Goal: Information Seeking & Learning: Learn about a topic

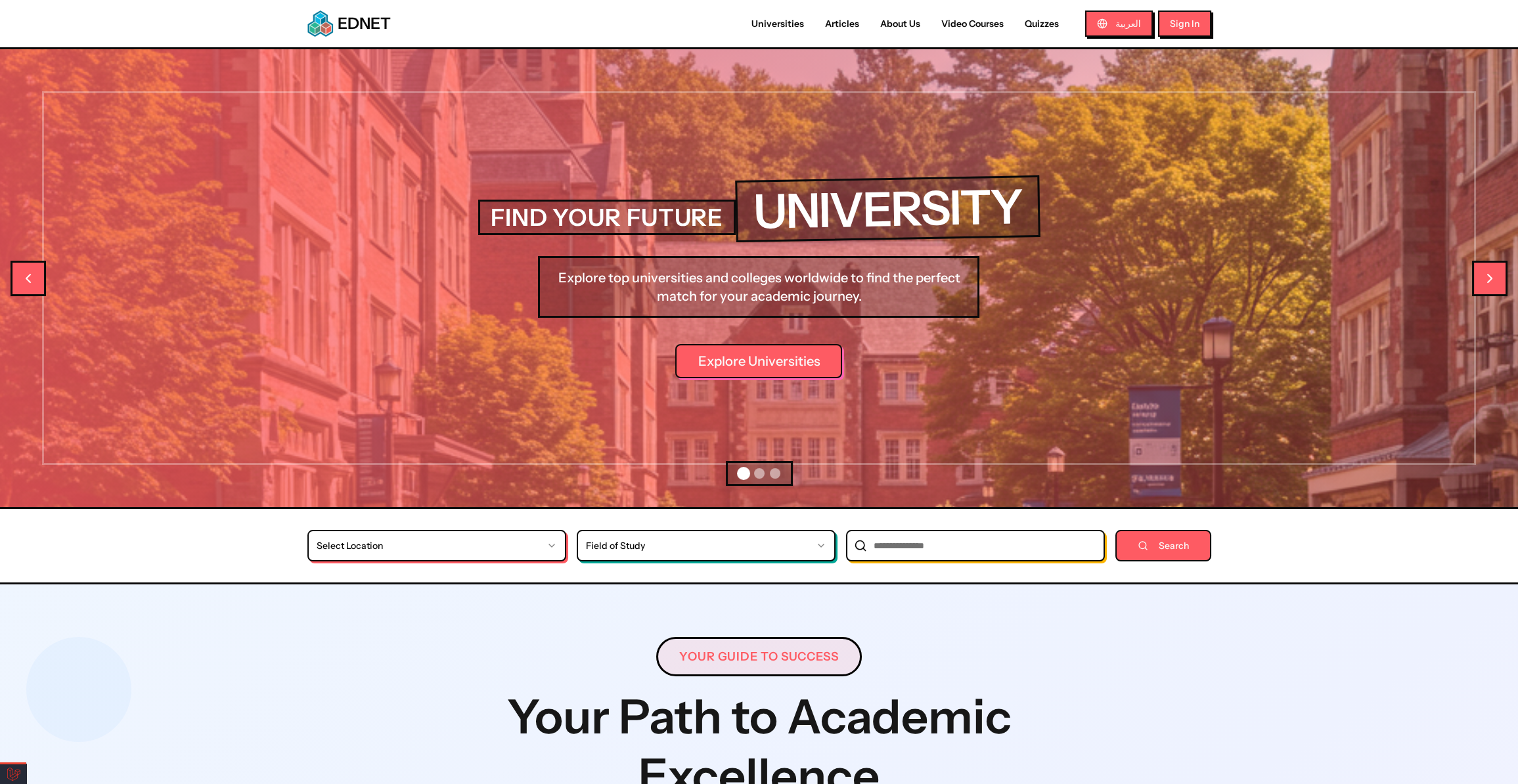
click at [967, 25] on link "Video Courses" at bounding box center [972, 24] width 84 height 14
select select "*"
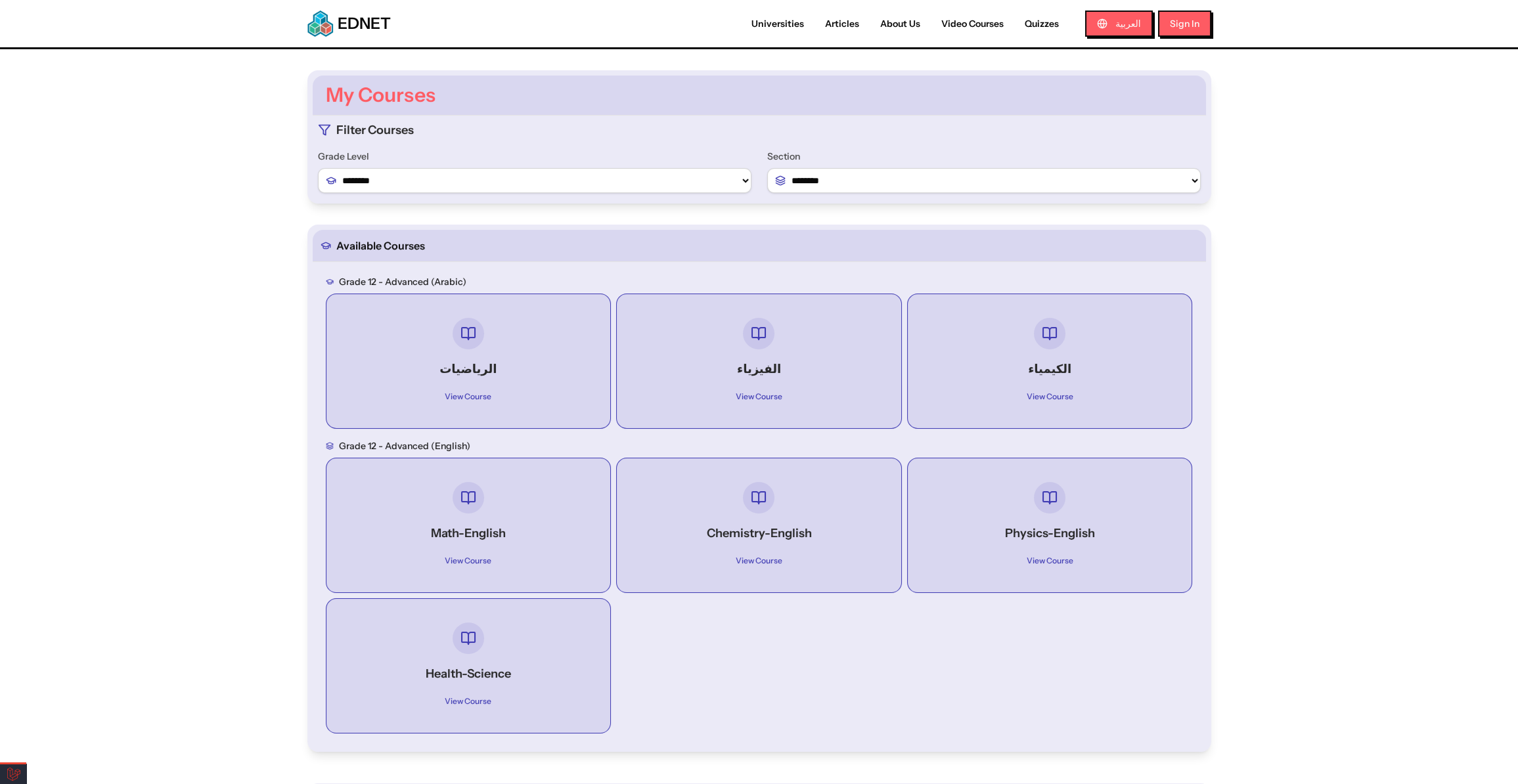
click at [524, 357] on div "الرياضيات View Course" at bounding box center [468, 361] width 264 height 113
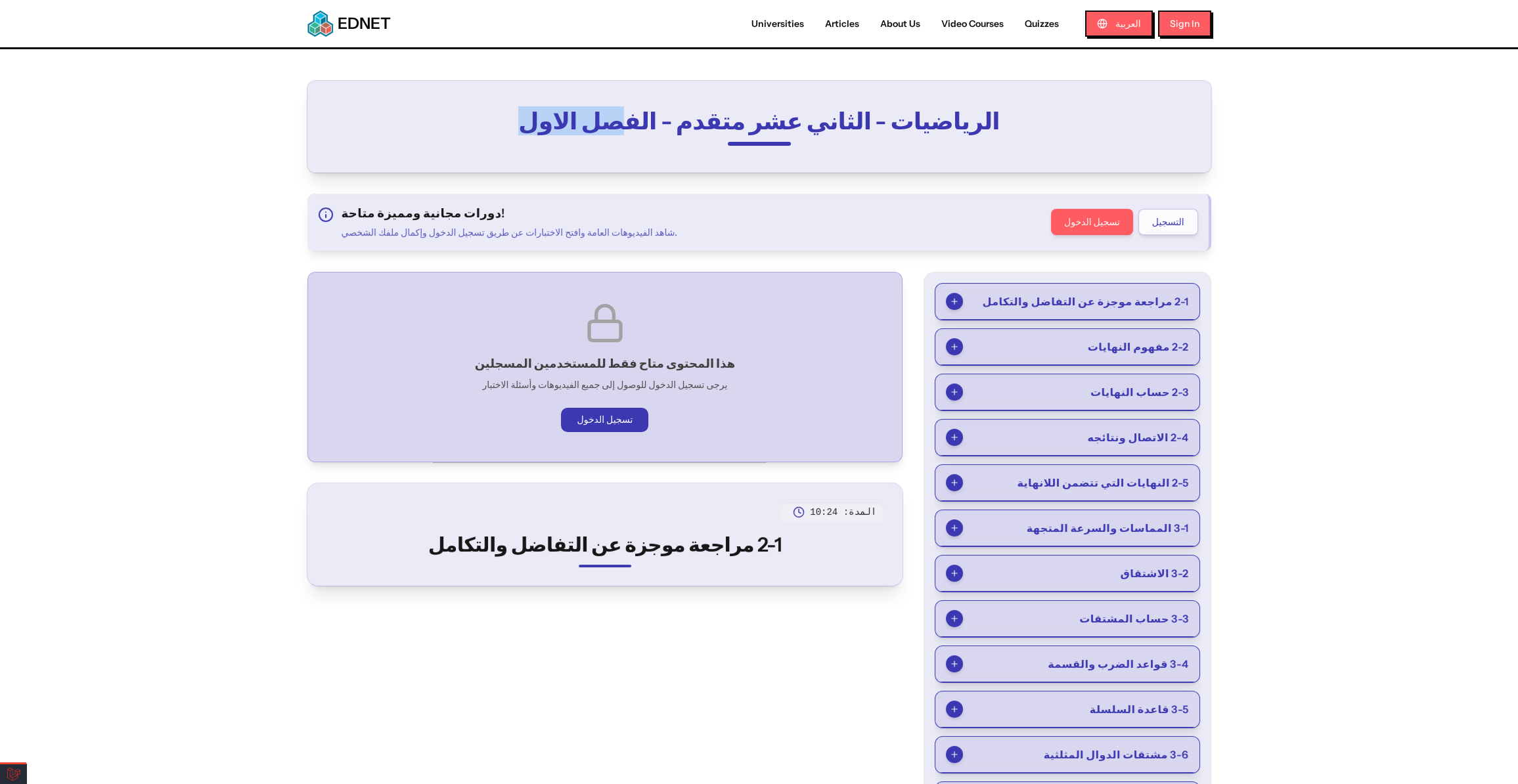
drag, startPoint x: 614, startPoint y: 117, endPoint x: 481, endPoint y: 129, distance: 133.5
click at [485, 128] on h2 "الرياضيات - الثاني عشر متقدم - الفصل الاول" at bounding box center [759, 120] width 755 height 26
click at [606, 285] on div "هذا المحتوى متاح فقط للمستخدمين المسجلين يرجى تسجيل الدخول للوصول إلى جميع الفي…" at bounding box center [605, 367] width 573 height 168
select select "*"
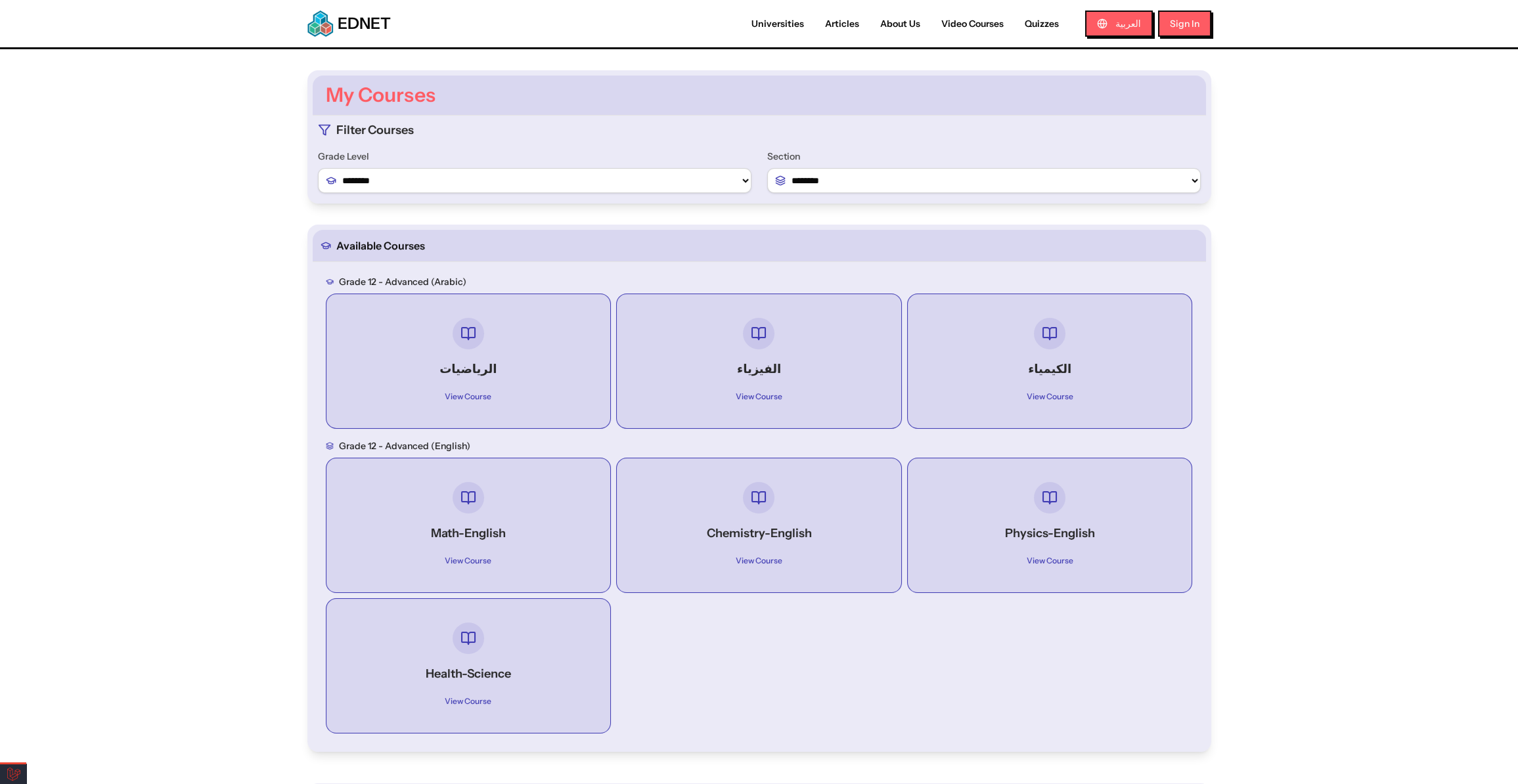
click at [787, 31] on nav "Universities Articles About Us Video Courses Quizzes العربية Sign In" at bounding box center [975, 24] width 469 height 26
click at [791, 8] on div "EDNET Universities Articles About Us Video Courses Quizzes العربية Sign In" at bounding box center [759, 24] width 1009 height 47
click at [786, 20] on link "Universities" at bounding box center [777, 24] width 74 height 14
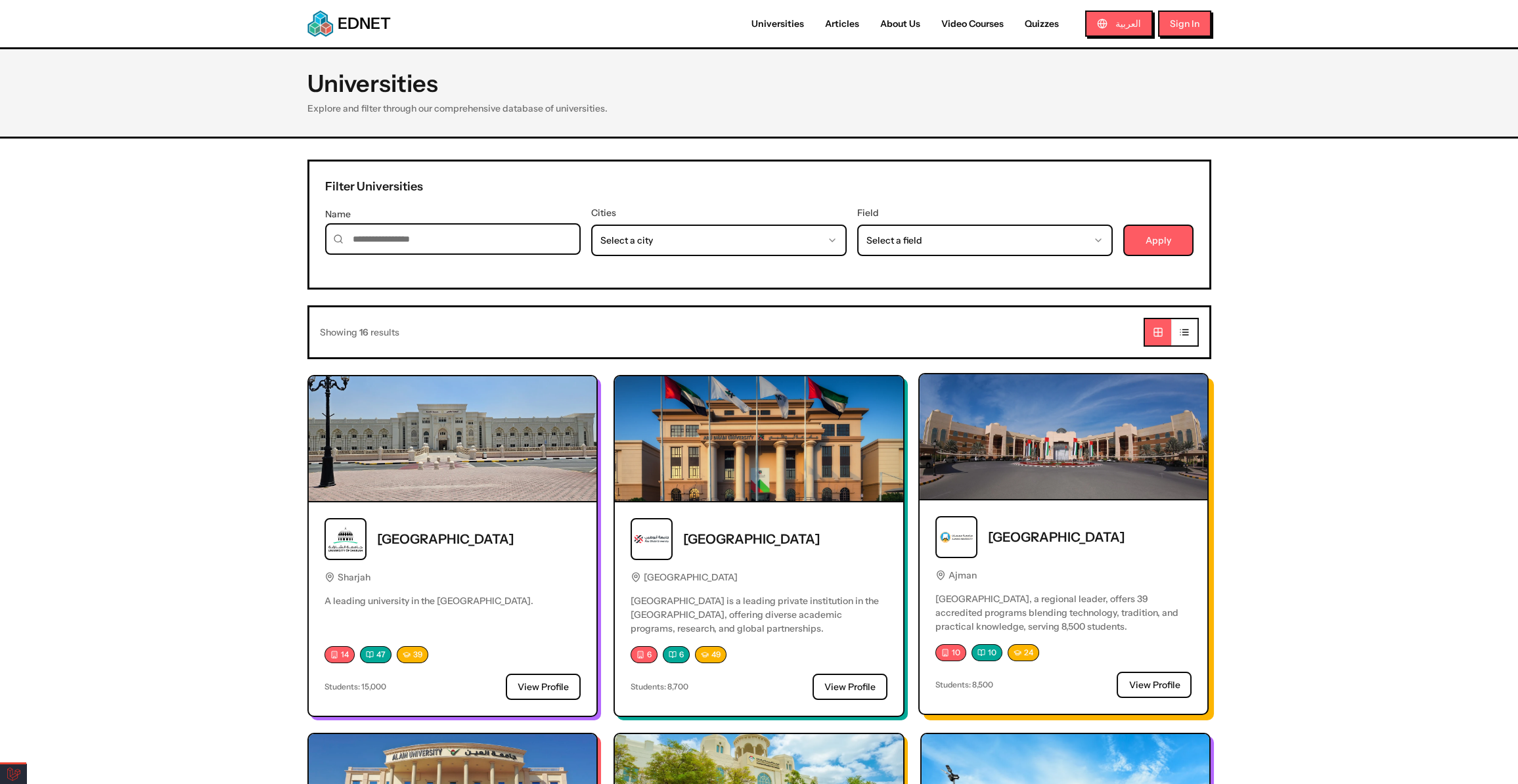
click at [1019, 517] on div "[GEOGRAPHIC_DATA]" at bounding box center [1063, 538] width 256 height 42
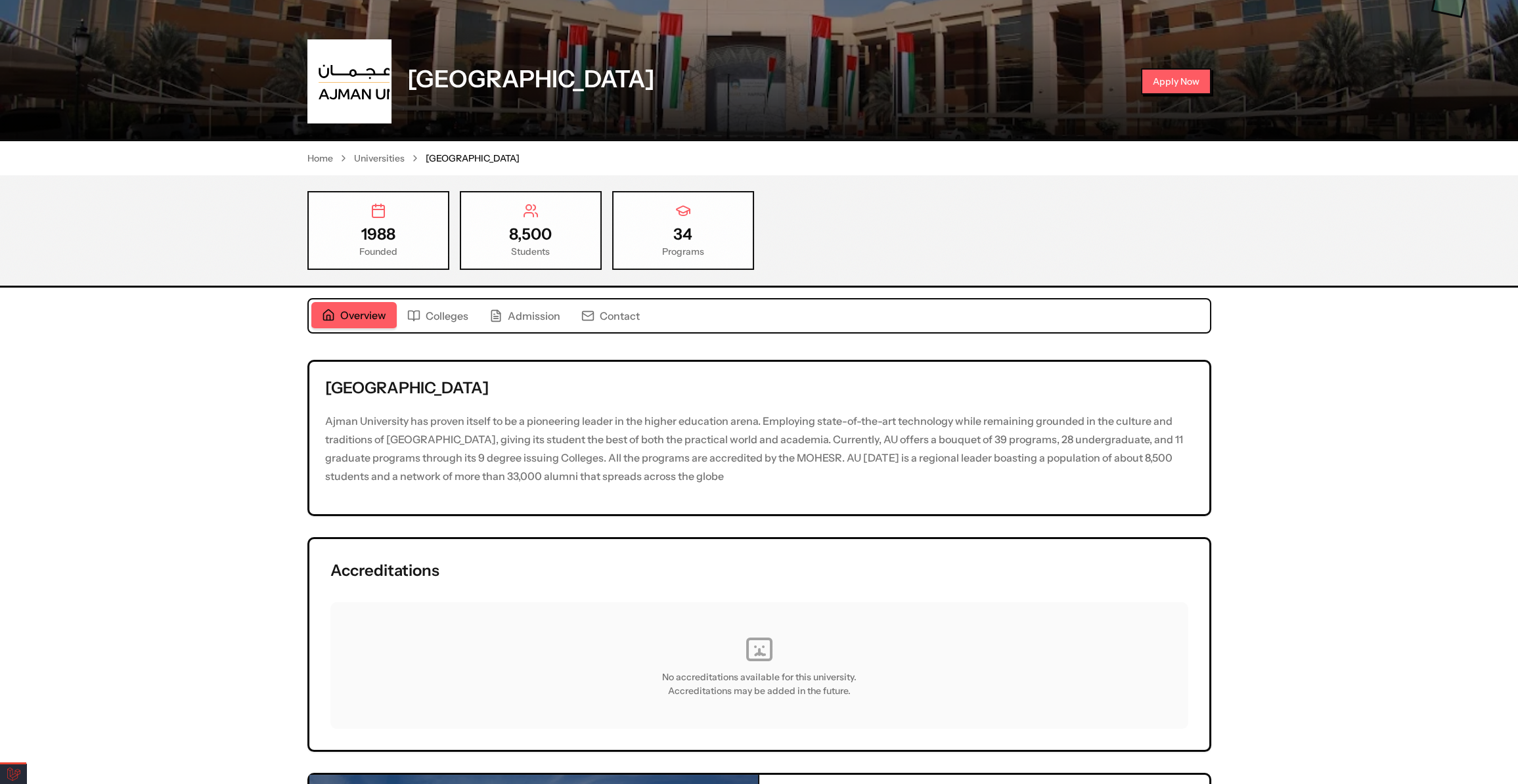
scroll to position [178, 0]
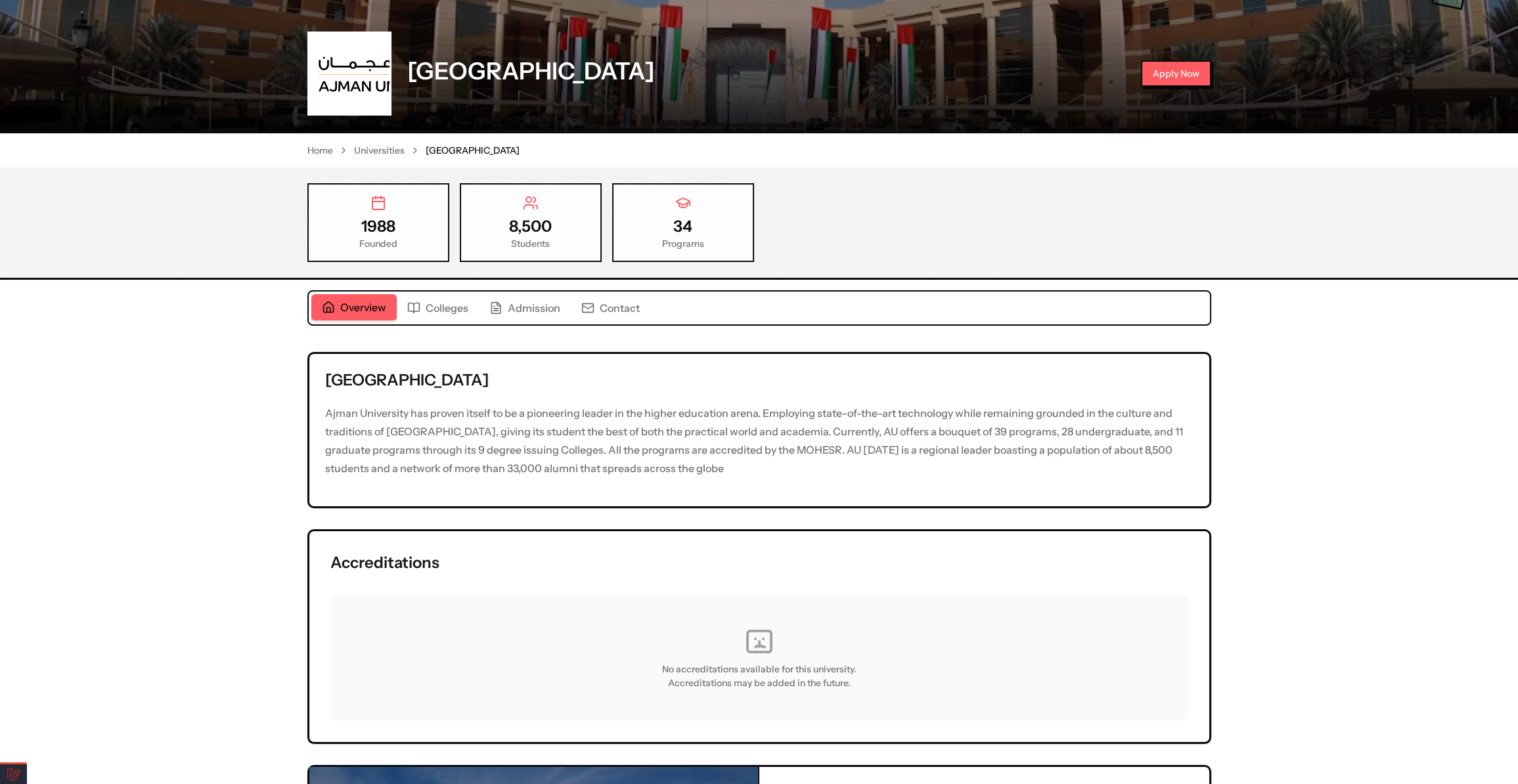
click at [443, 308] on span "Colleges" at bounding box center [447, 307] width 43 height 15
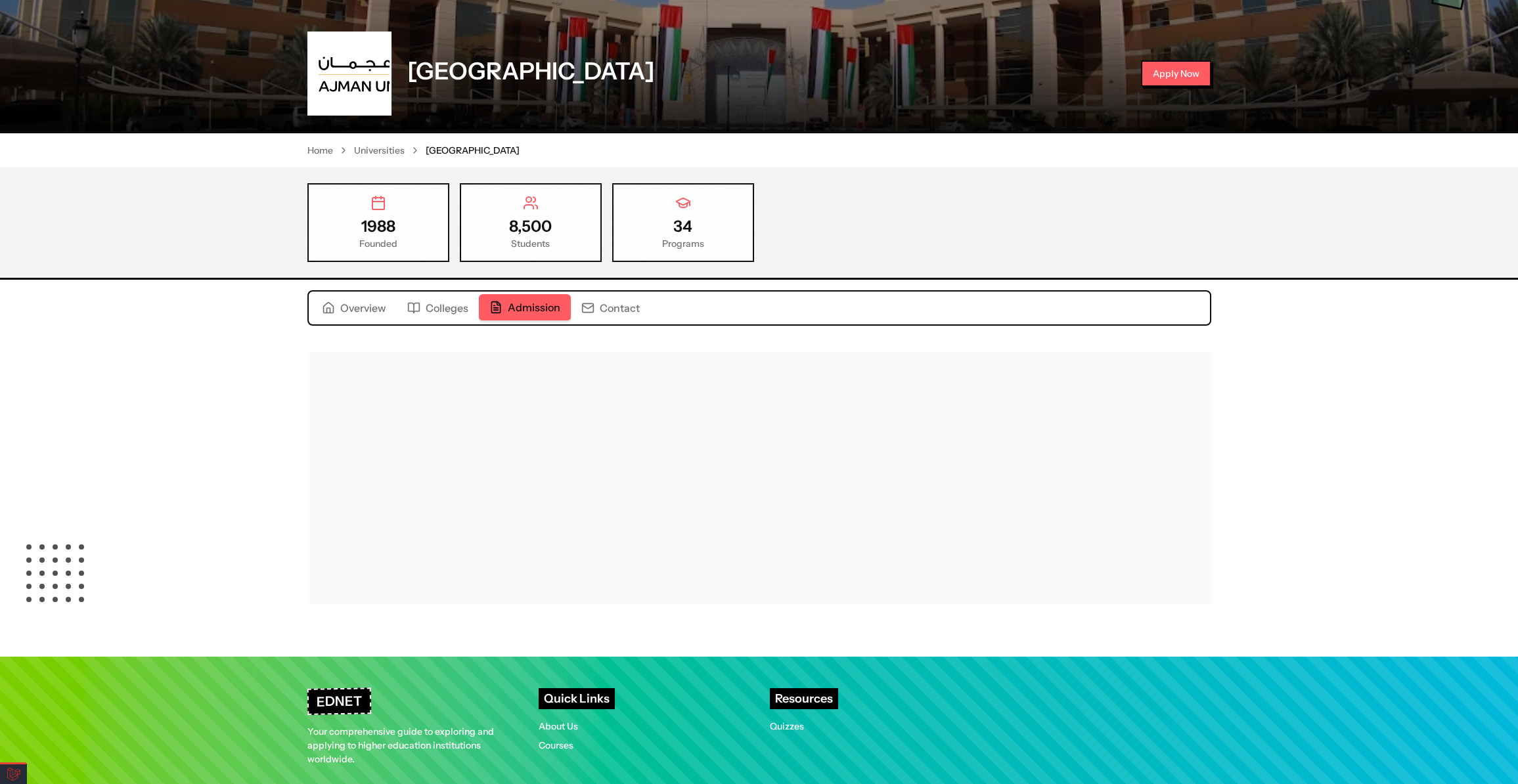
click at [532, 312] on span "Admission" at bounding box center [534, 307] width 53 height 15
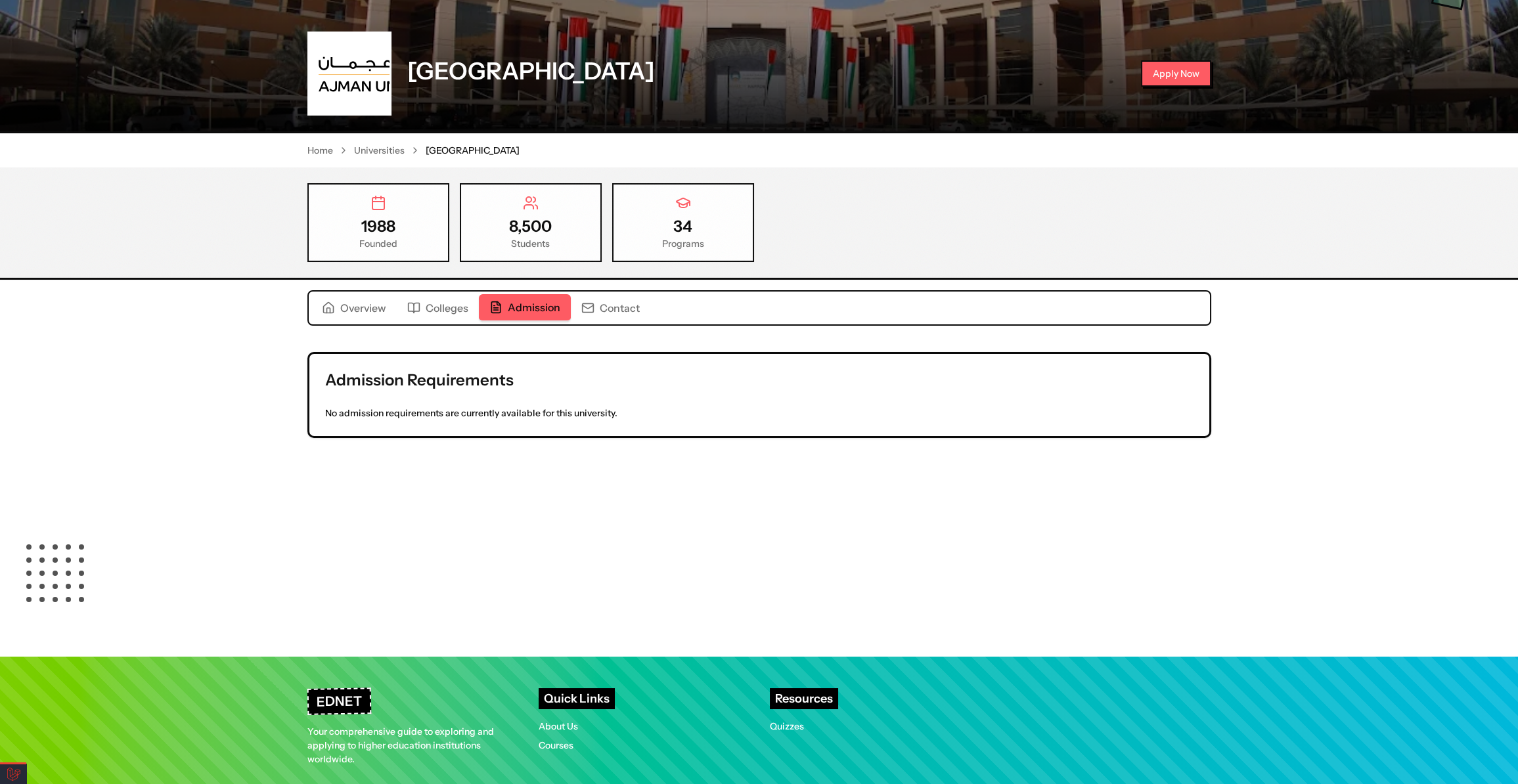
click at [625, 307] on span "Contact" at bounding box center [619, 307] width 40 height 15
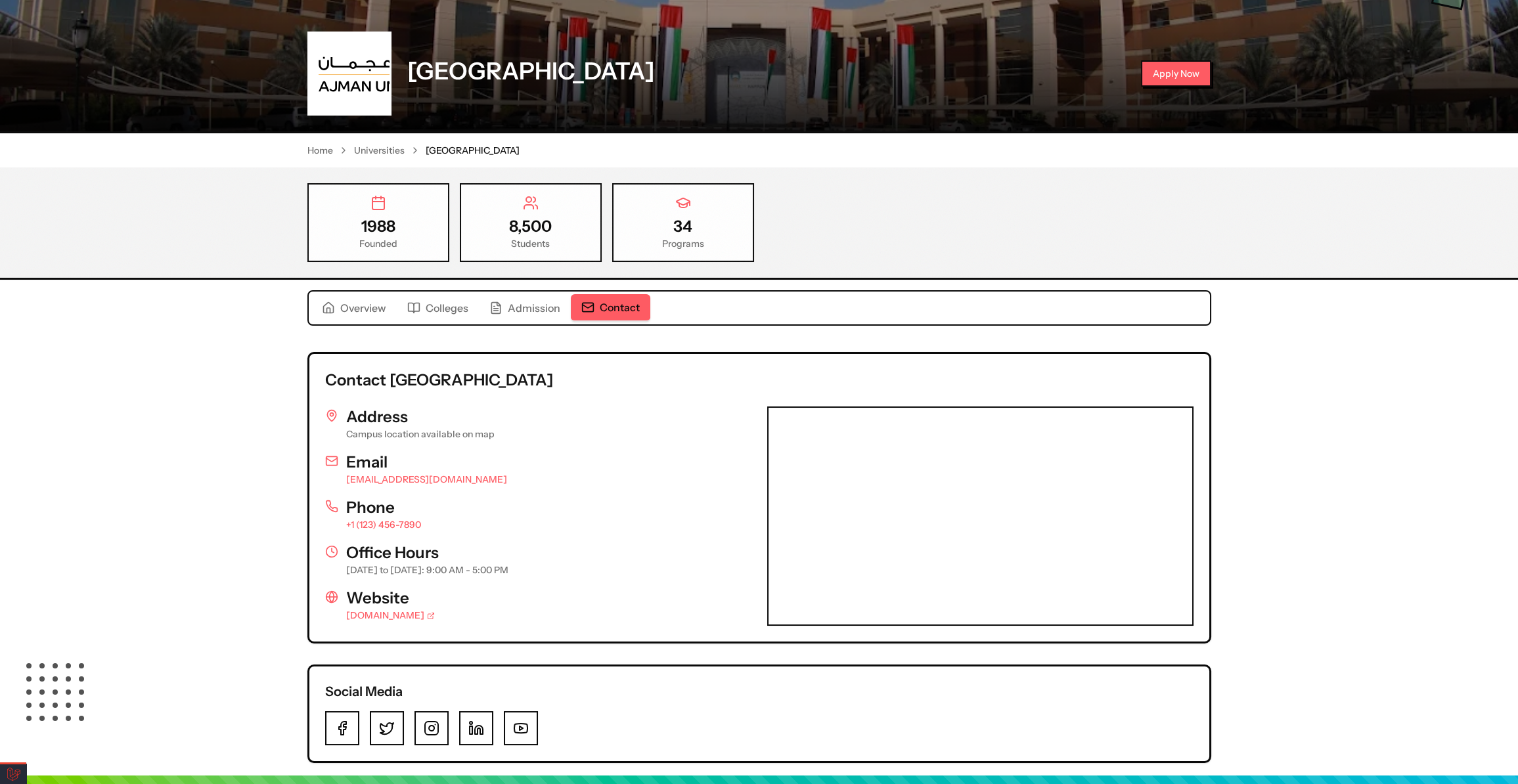
click at [347, 304] on span "Overview" at bounding box center [363, 307] width 46 height 15
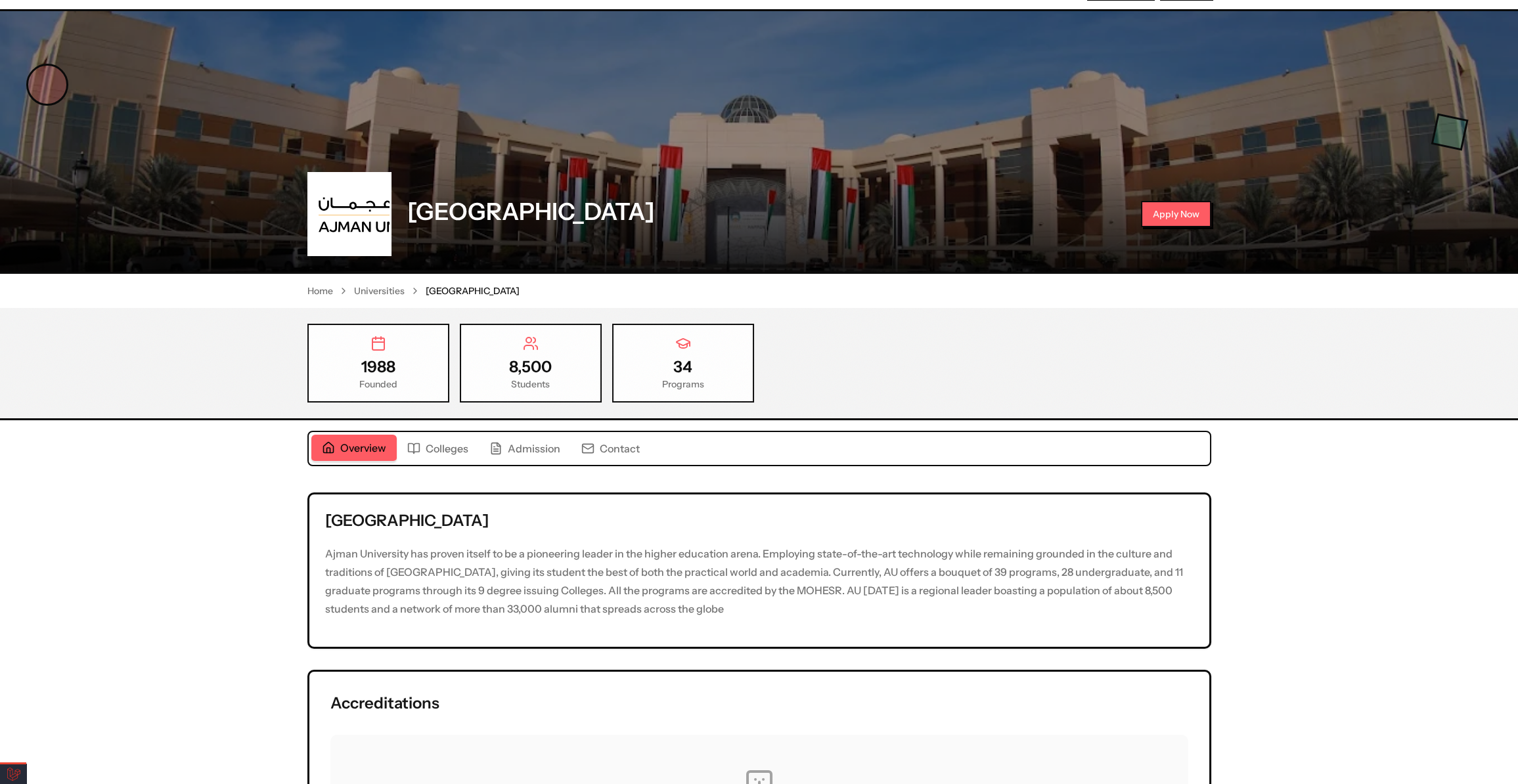
scroll to position [0, 0]
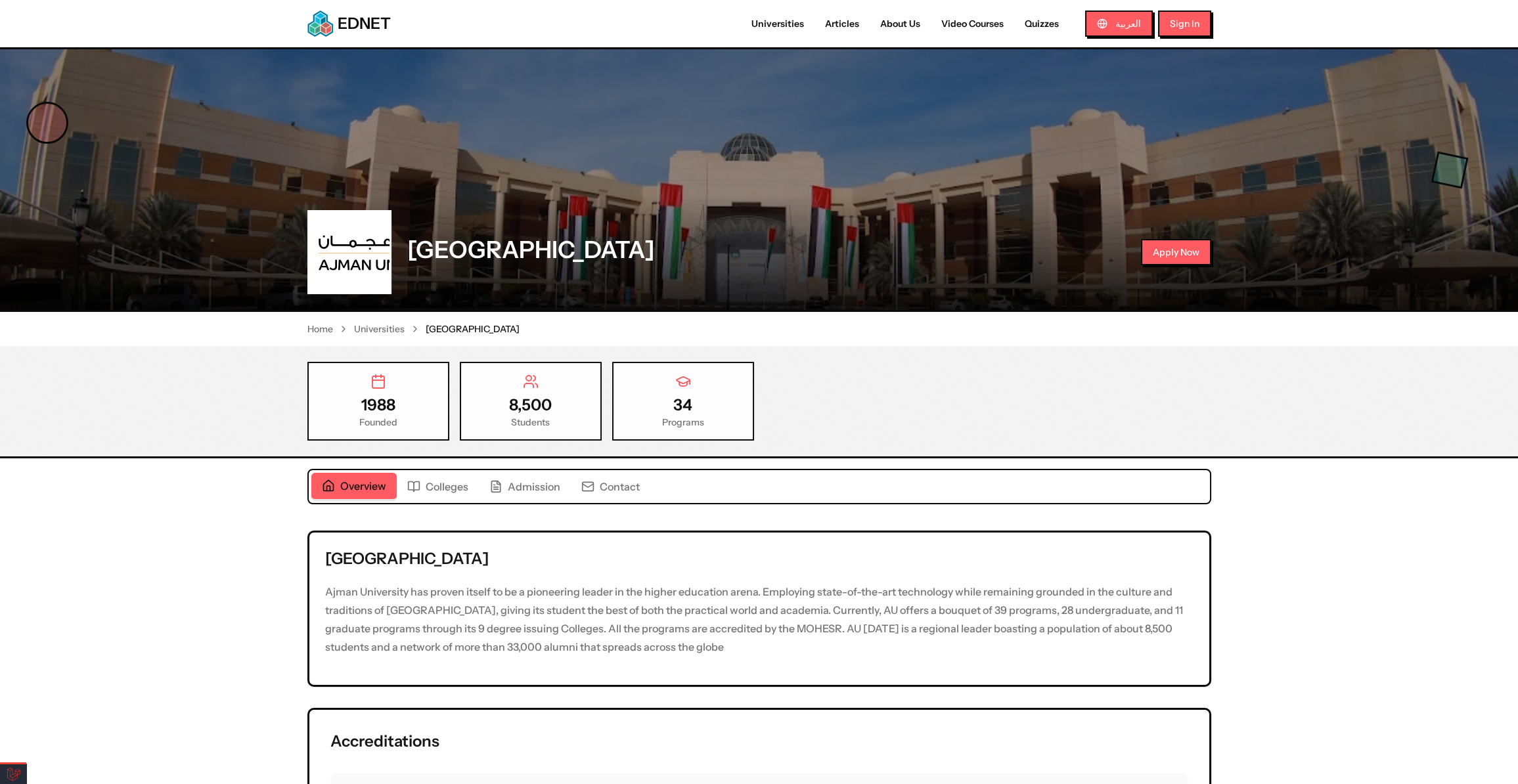
click at [779, 21] on link "Universities" at bounding box center [777, 24] width 74 height 14
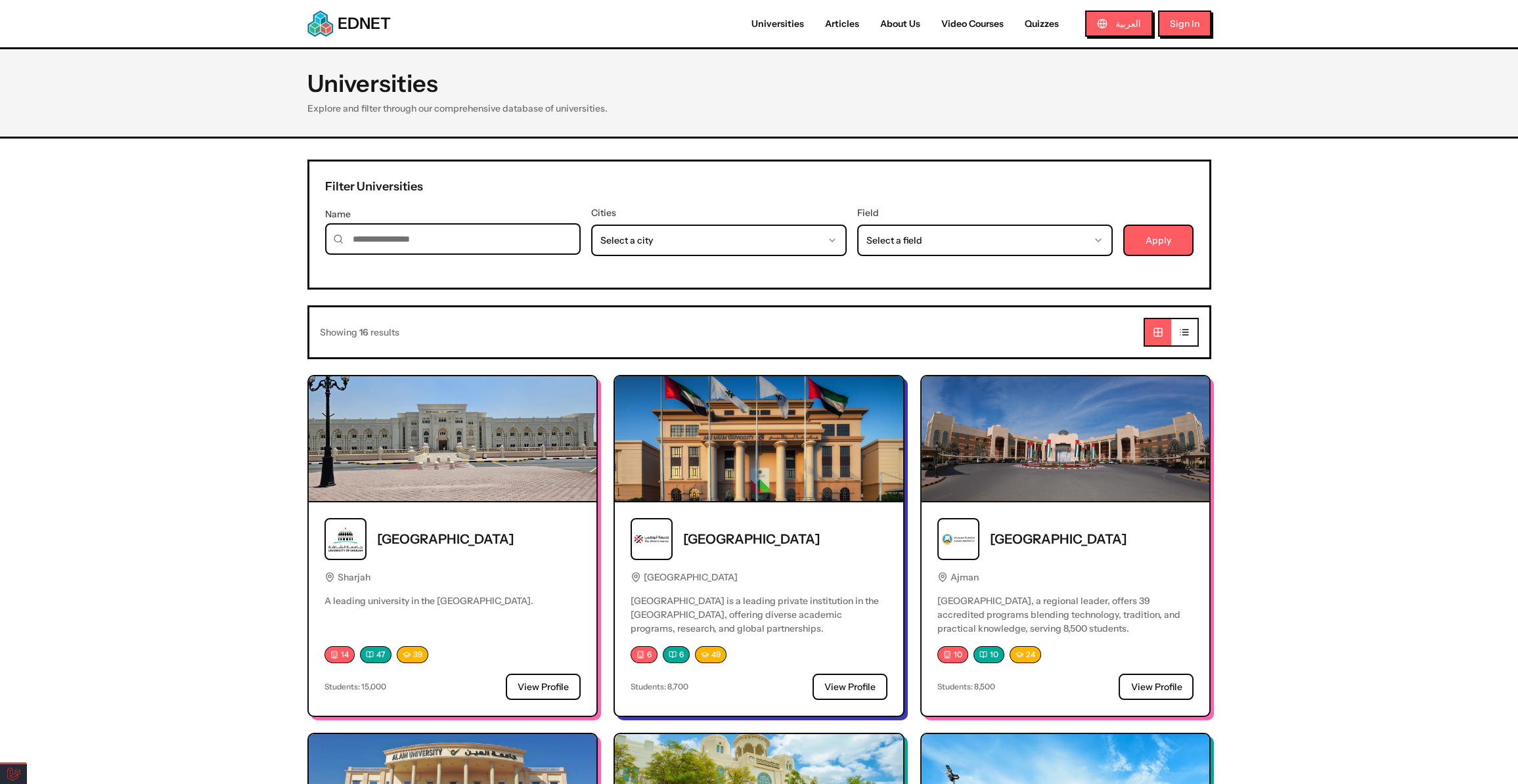
click at [784, 28] on link "Universities" at bounding box center [777, 24] width 74 height 14
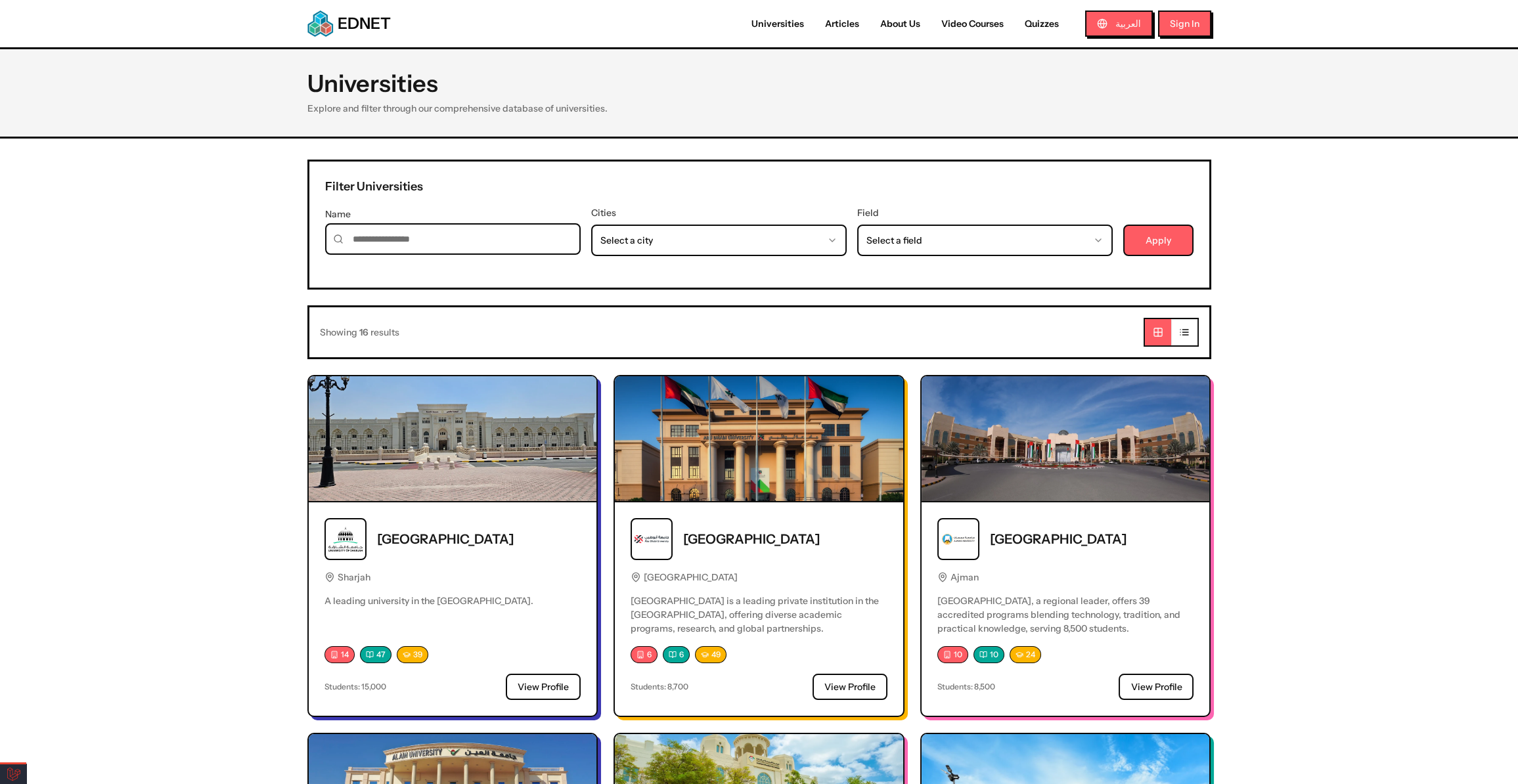
click at [989, 25] on link "Video Courses" at bounding box center [972, 24] width 84 height 14
select select "*"
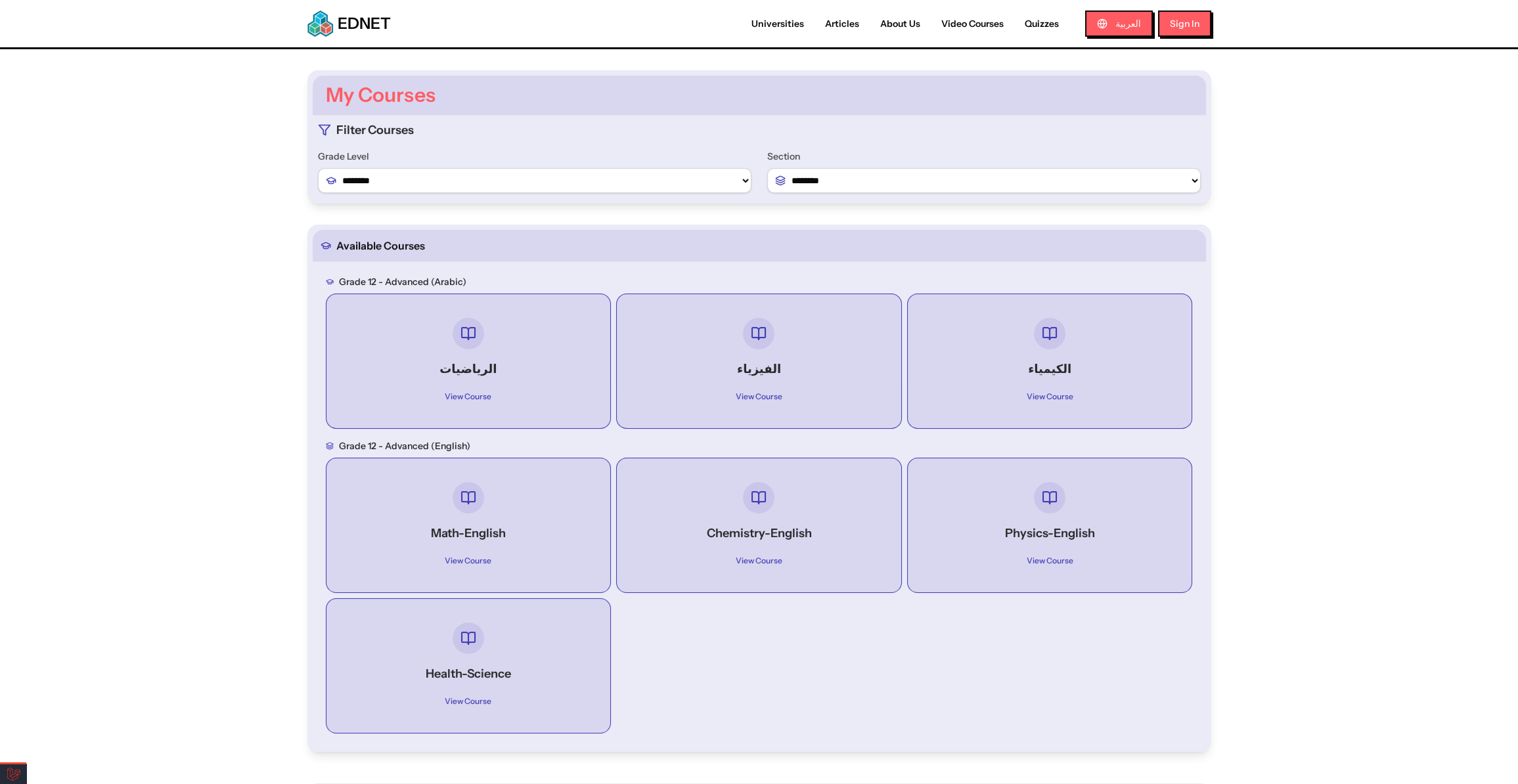
click at [489, 674] on h4 "Health-Science" at bounding box center [468, 674] width 237 height 18
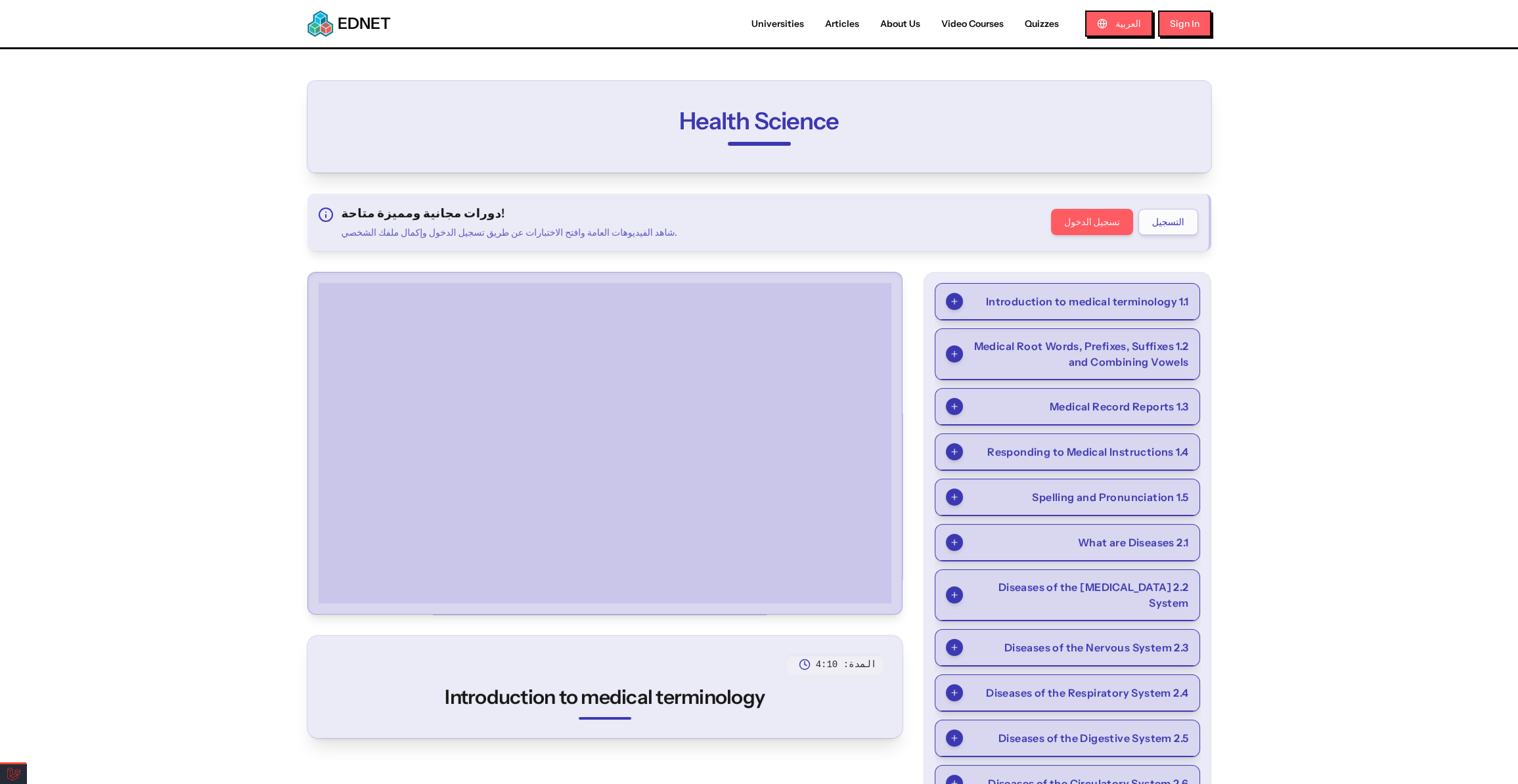
click at [1064, 296] on span "1.1 Introduction to medical terminology" at bounding box center [1087, 301] width 203 height 15
